Goal: Task Accomplishment & Management: Manage account settings

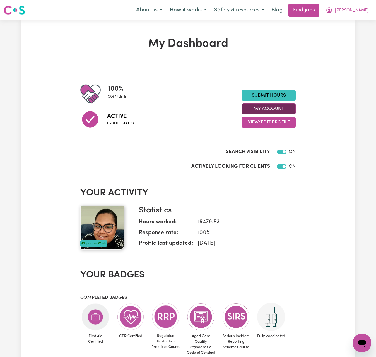
click at [290, 108] on button "My Account" at bounding box center [269, 108] width 54 height 11
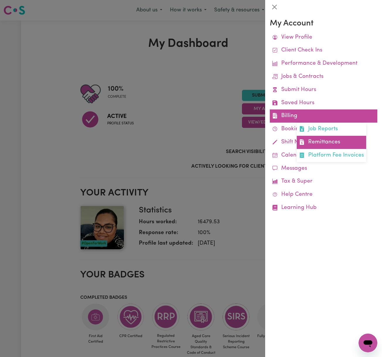
click at [308, 144] on link "Remittances" at bounding box center [331, 142] width 69 height 13
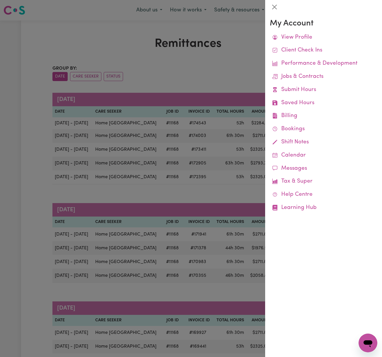
click at [200, 81] on div at bounding box center [191, 178] width 382 height 357
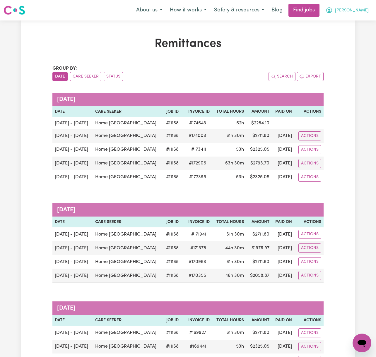
click at [364, 10] on span "[PERSON_NAME]" at bounding box center [352, 10] width 34 height 6
click at [353, 43] on link "Logout" at bounding box center [349, 44] width 46 height 11
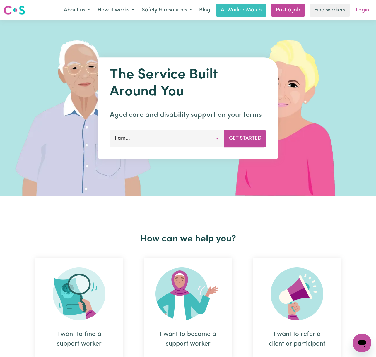
click at [364, 11] on link "Login" at bounding box center [362, 10] width 20 height 13
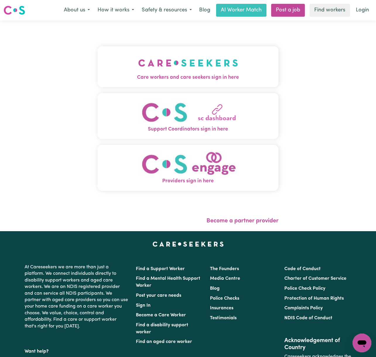
drag, startPoint x: 165, startPoint y: 64, endPoint x: 152, endPoint y: 64, distance: 13.2
click at [165, 64] on img "Care workers and care seekers sign in here" at bounding box center [188, 63] width 100 height 22
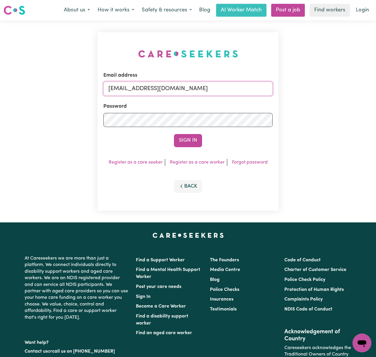
click at [133, 86] on input "[EMAIL_ADDRESS][DOMAIN_NAME]" at bounding box center [187, 89] width 169 height 14
drag, startPoint x: 135, startPoint y: 86, endPoint x: 312, endPoint y: 84, distance: 176.4
click at [312, 84] on div "Email address [EMAIL_ADDRESS][DOMAIN_NAME] Password Sign In Register as a care …" at bounding box center [188, 122] width 376 height 202
type input "superuser~[EMAIL_ADDRESS][PERSON_NAME][DOMAIN_NAME]"
click at [174, 134] on button "Sign In" at bounding box center [188, 140] width 28 height 13
